Goal: Task Accomplishment & Management: Manage account settings

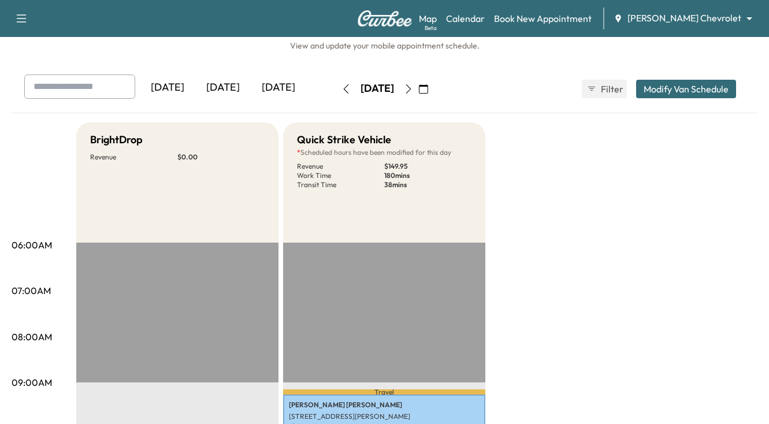
scroll to position [15, 0]
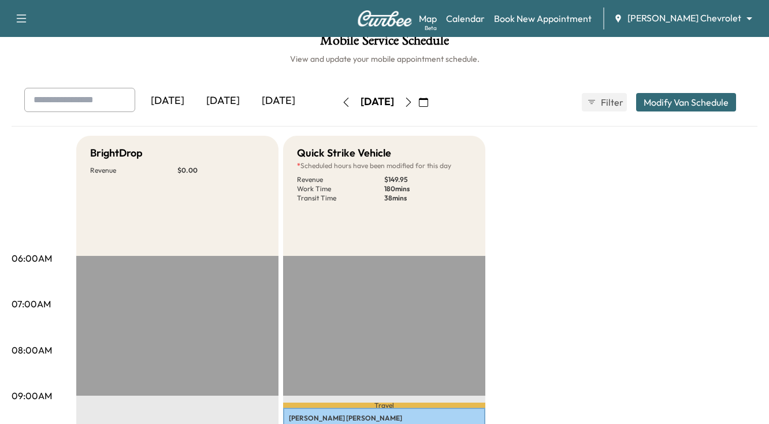
click at [428, 104] on icon "button" at bounding box center [423, 102] width 9 height 9
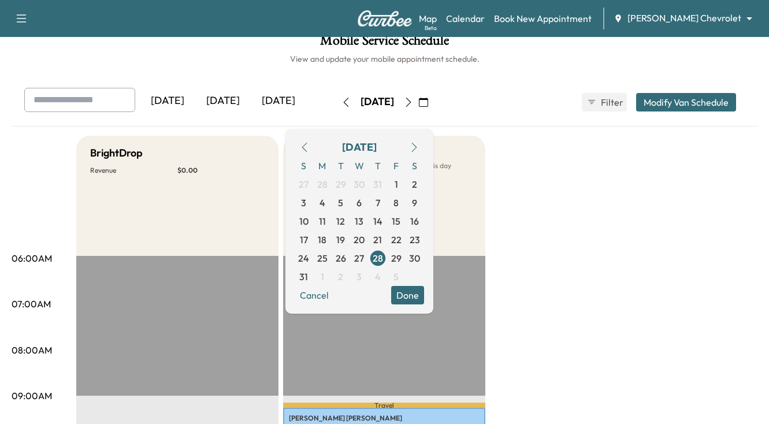
click at [419, 149] on icon "button" at bounding box center [414, 147] width 9 height 9
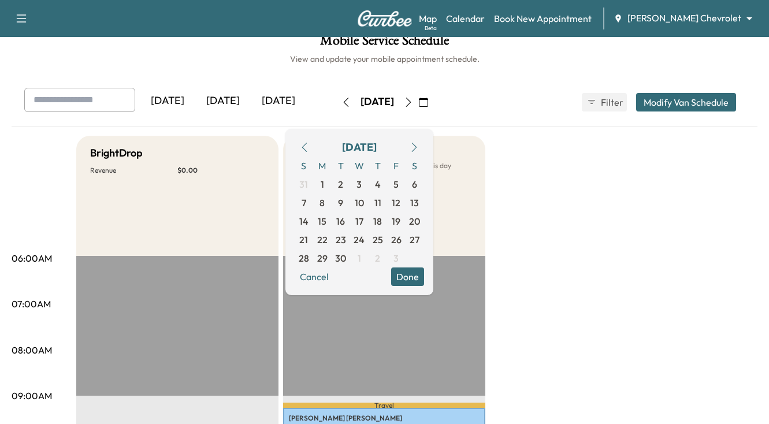
click at [419, 145] on icon "button" at bounding box center [414, 147] width 9 height 9
click at [401, 201] on span "10" at bounding box center [396, 203] width 9 height 14
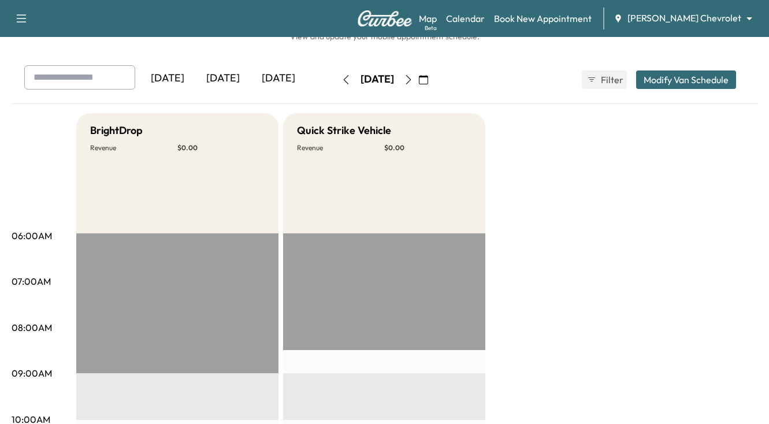
scroll to position [36, 0]
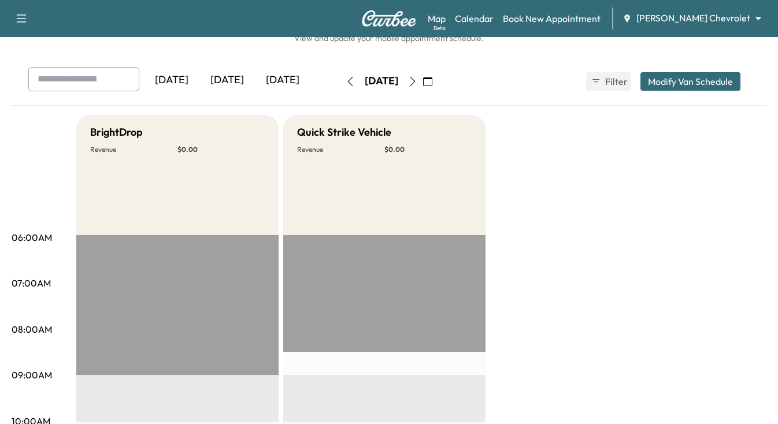
click at [752, 18] on body "Support Log Out Map Beta Calendar Book New Appointment [PERSON_NAME] Chevrolet …" at bounding box center [389, 176] width 778 height 424
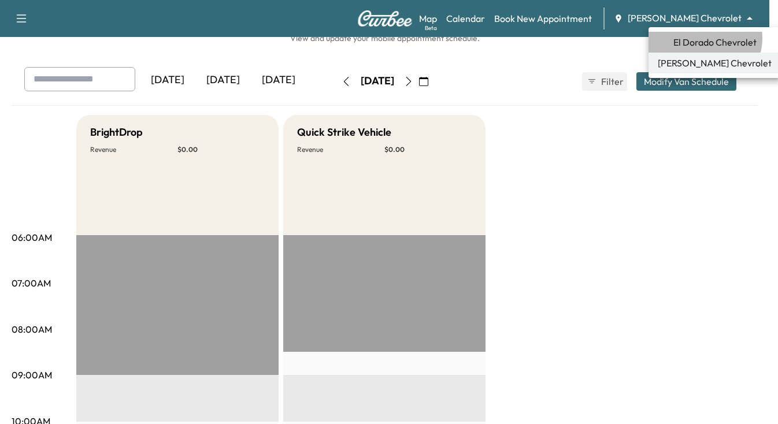
click at [703, 38] on span "El Dorado Chevrolet" at bounding box center [714, 42] width 83 height 14
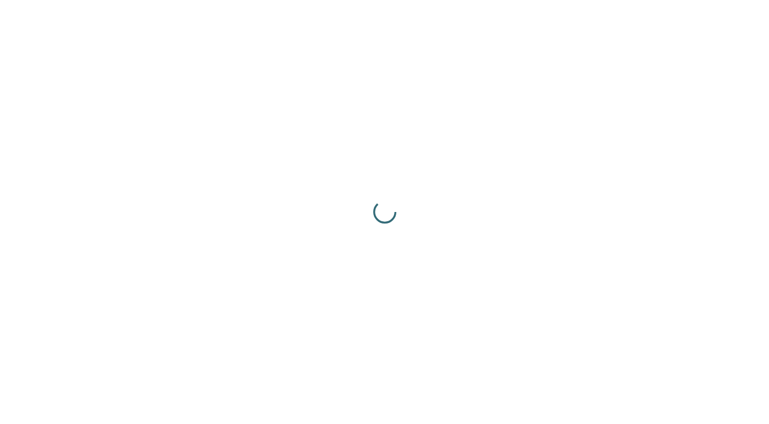
scroll to position [0, 0]
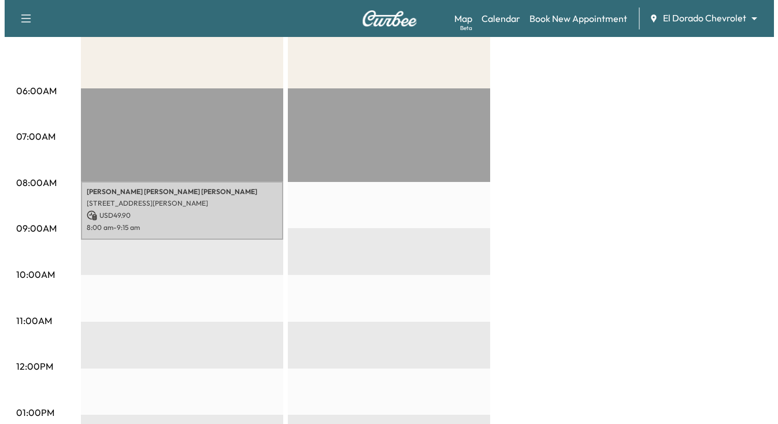
scroll to position [184, 0]
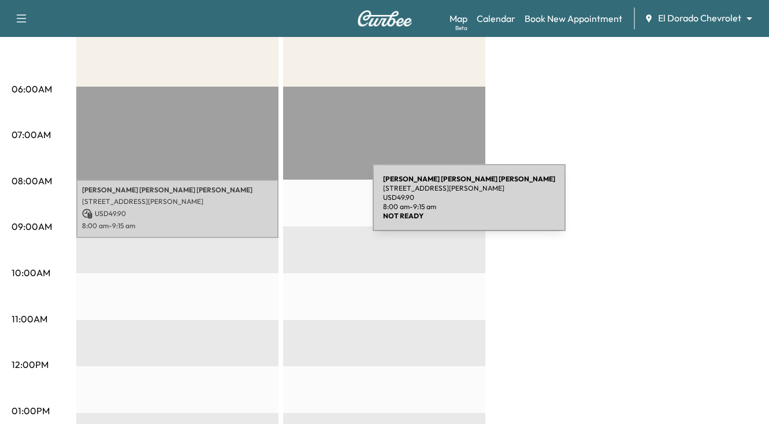
drag, startPoint x: 164, startPoint y: 219, endPoint x: 286, endPoint y: 205, distance: 122.8
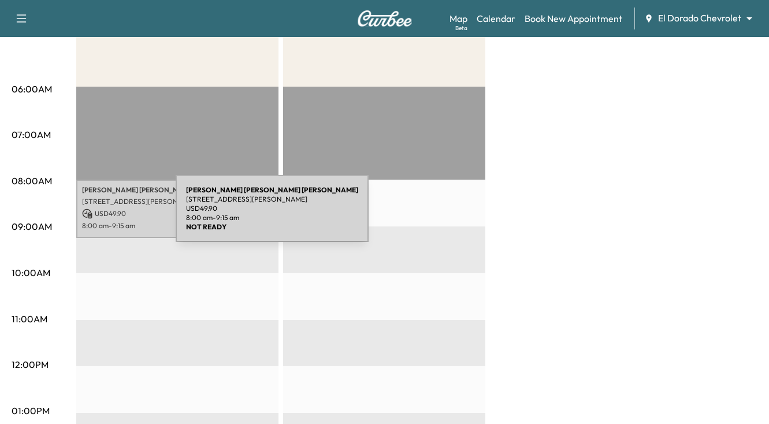
click at [89, 216] on icon at bounding box center [88, 214] width 10 height 10
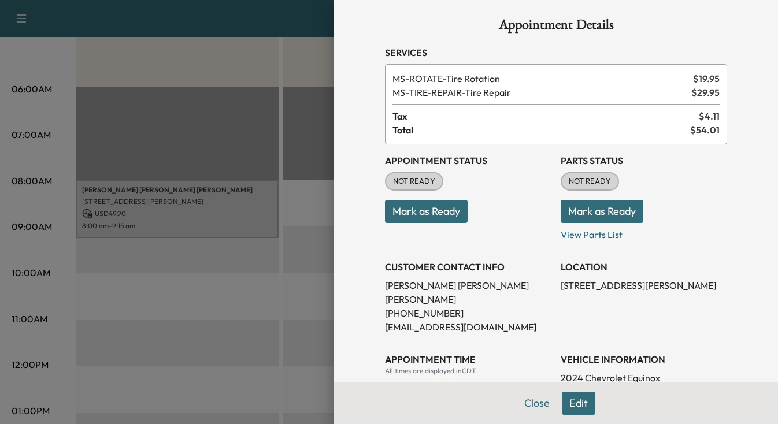
scroll to position [267, 0]
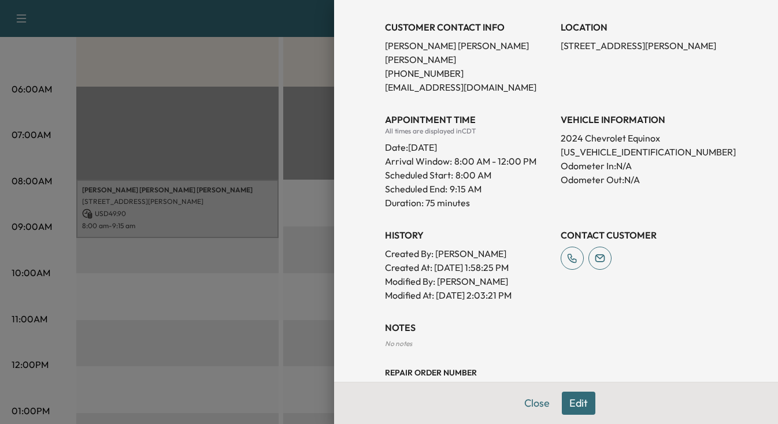
click at [770, 254] on div "Appointment Details Services MS-ROTATE - Tire Rotation $ 19.95 MS-TIRE-REPAIR -…" at bounding box center [556, 212] width 444 height 424
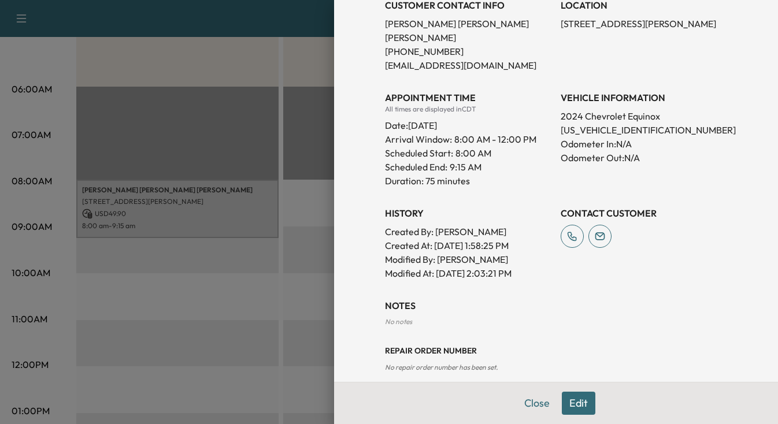
click at [572, 405] on button "Edit" at bounding box center [579, 403] width 34 height 23
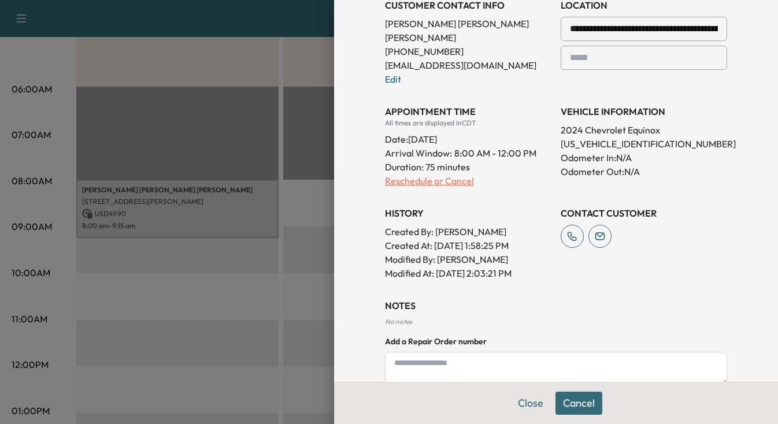
click at [449, 174] on p "Reschedule or Cancel" at bounding box center [468, 181] width 166 height 14
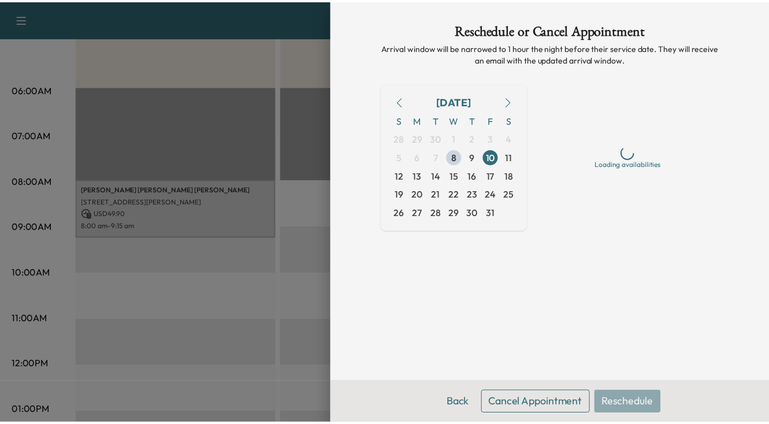
scroll to position [0, 0]
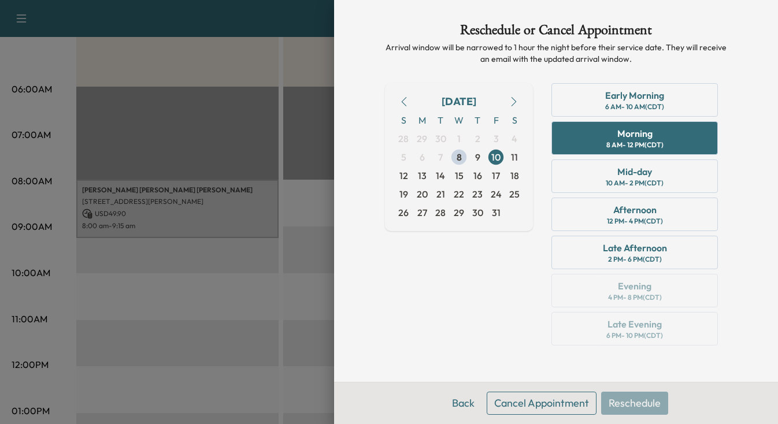
click at [558, 406] on button "Cancel Appointment" at bounding box center [542, 403] width 110 height 23
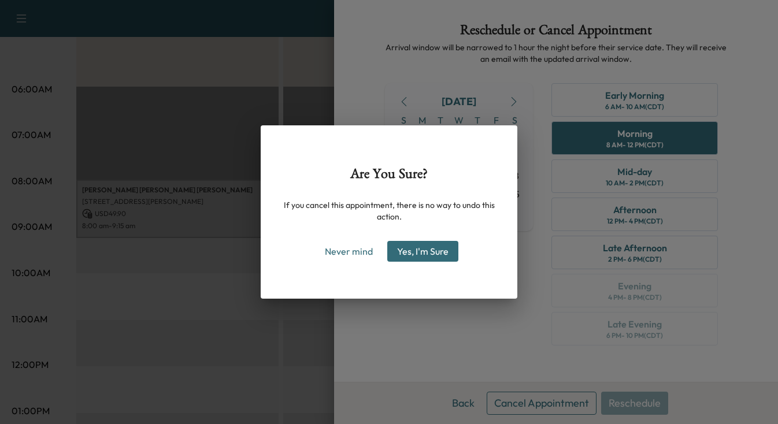
click at [409, 252] on button "Yes, I'm Sure" at bounding box center [422, 251] width 71 height 21
